Goal: Navigation & Orientation: Find specific page/section

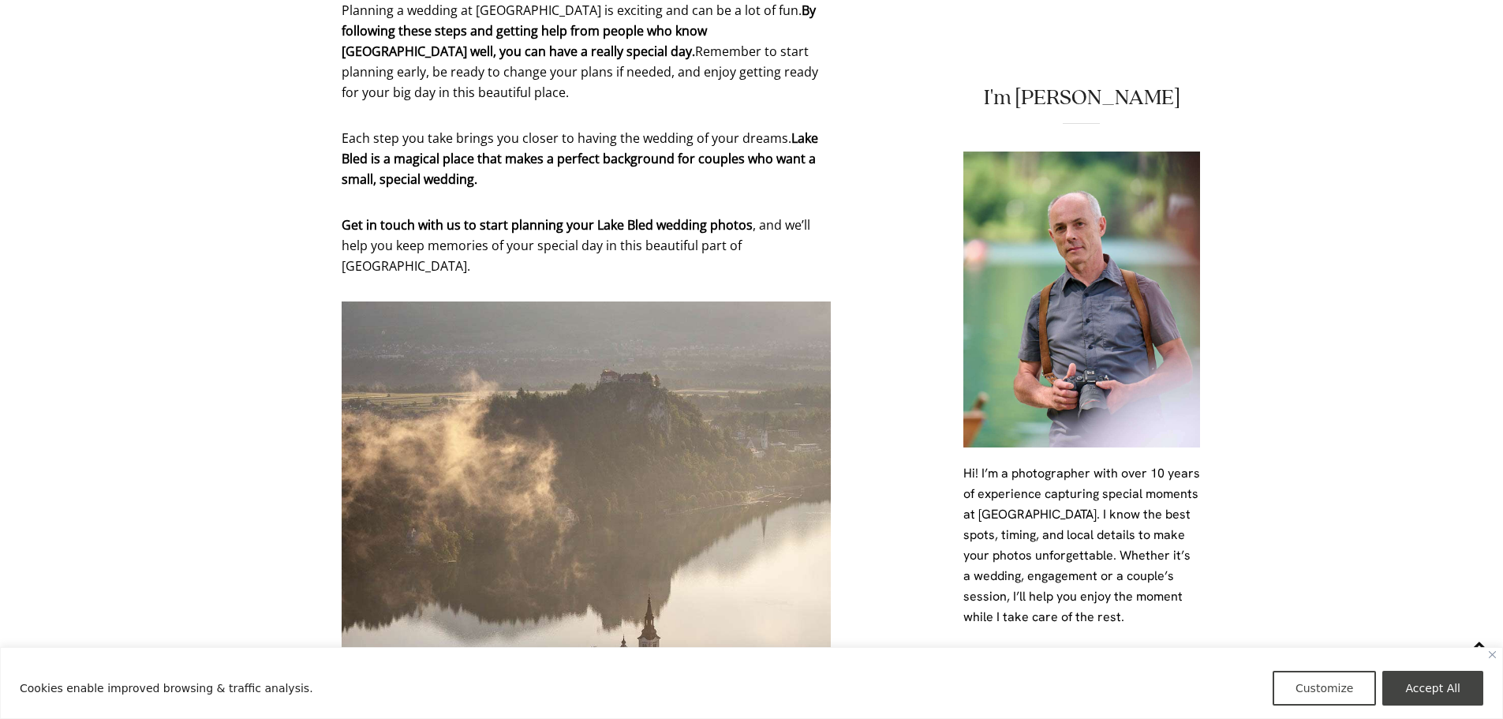
scroll to position [7812, 0]
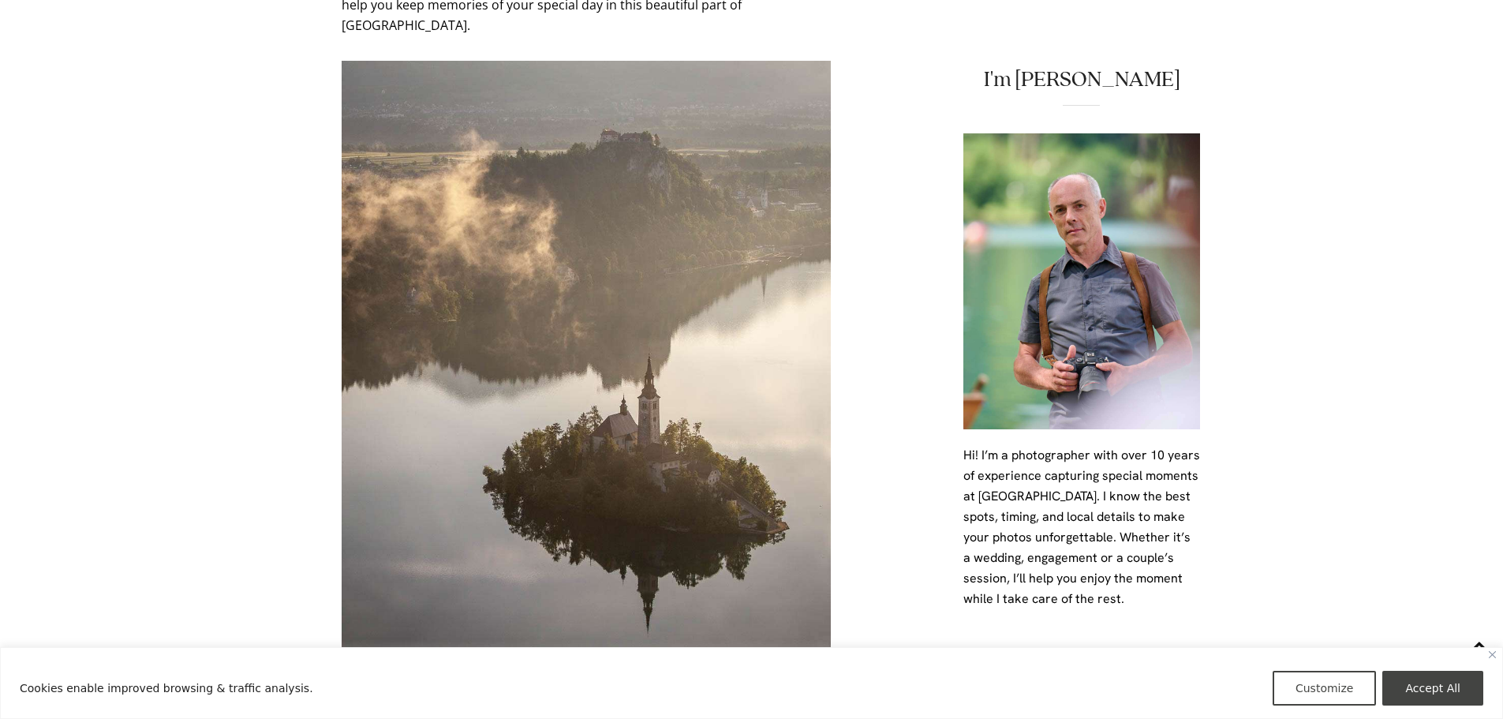
click at [1078, 663] on span "My Story →" at bounding box center [1081, 669] width 67 height 13
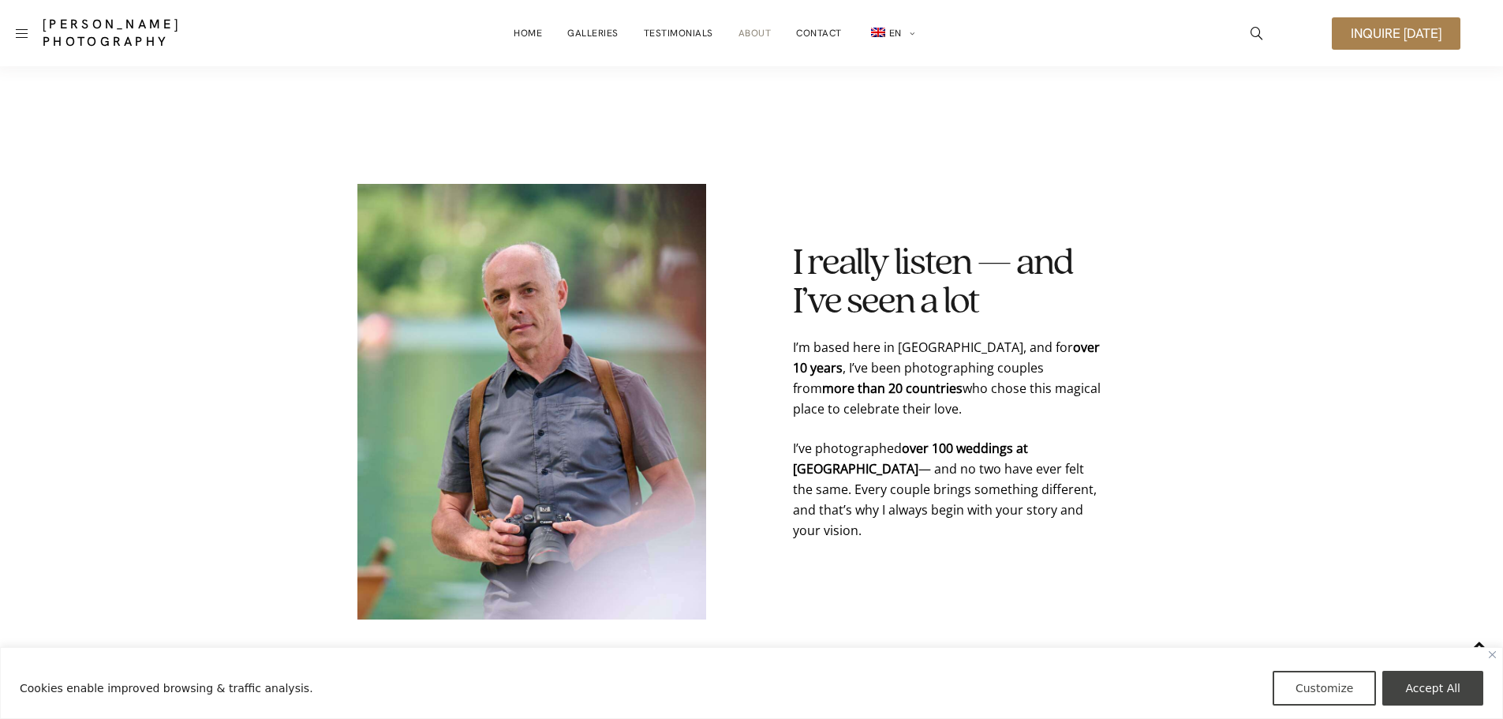
scroll to position [473, 0]
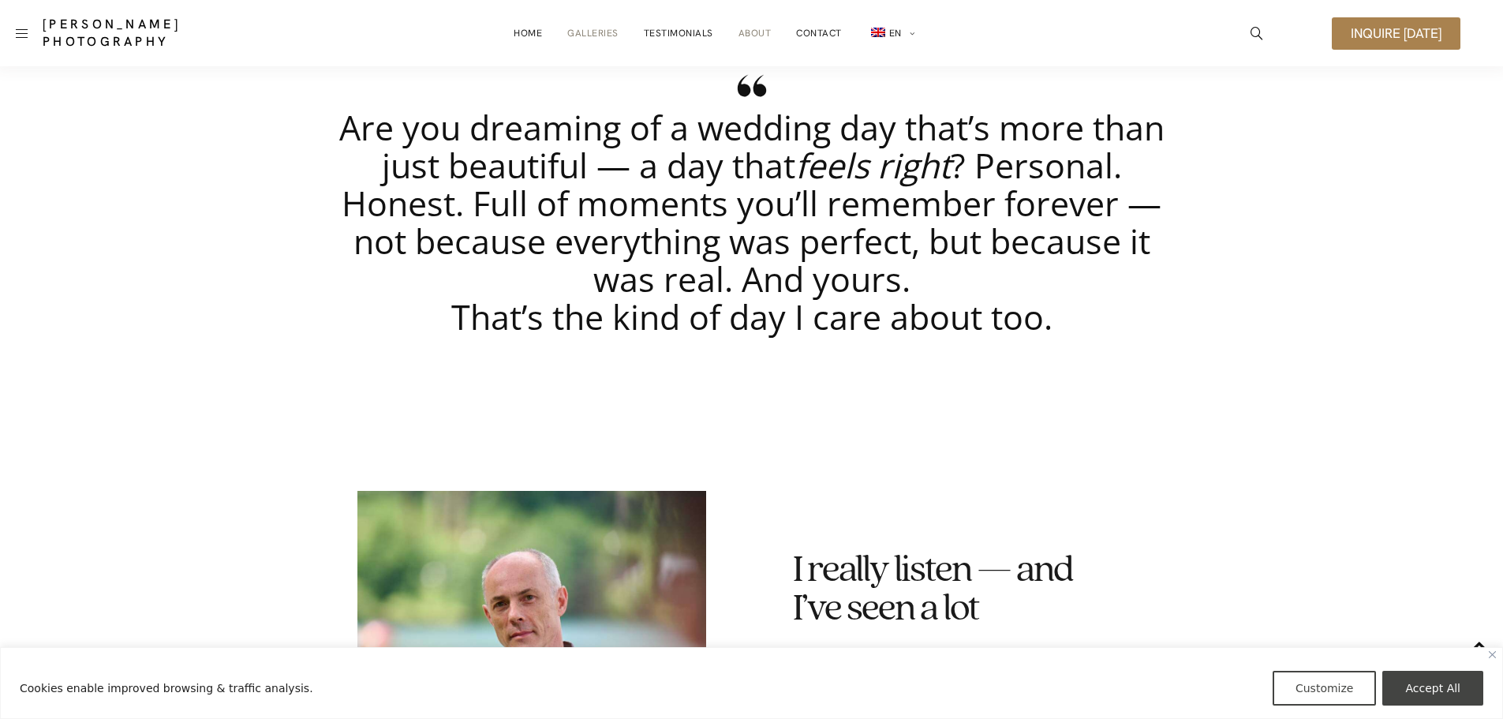
click at [586, 32] on link "Galleries" at bounding box center [592, 33] width 51 height 32
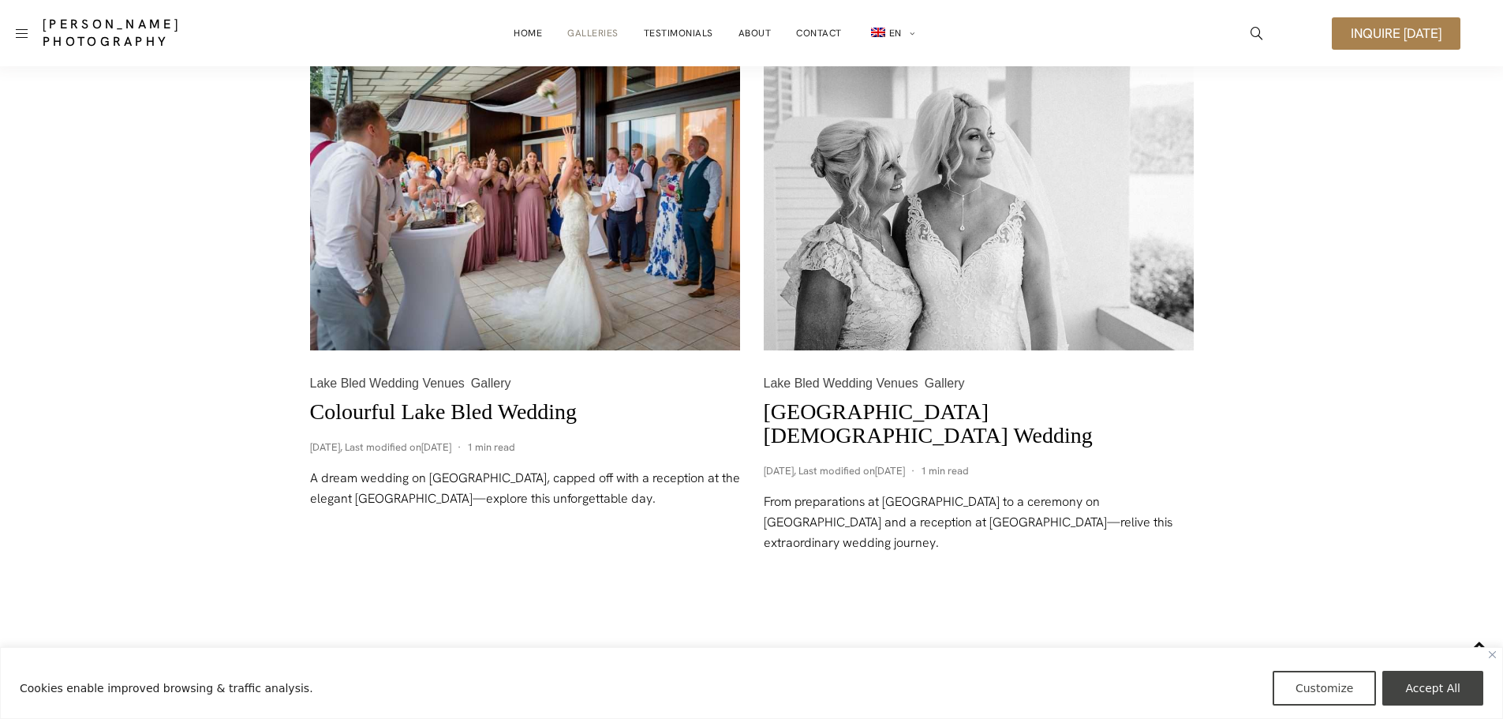
scroll to position [2060, 0]
